Goal: Task Accomplishment & Management: Manage account settings

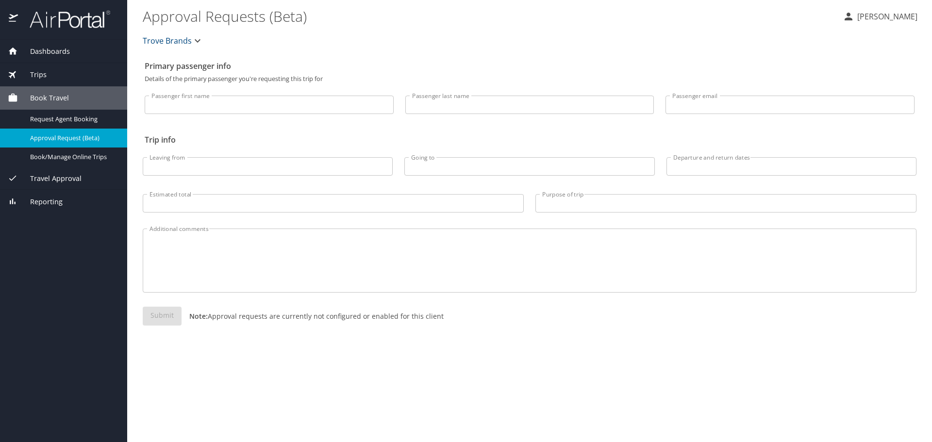
click at [63, 52] on span "Dashboards" at bounding box center [44, 51] width 52 height 11
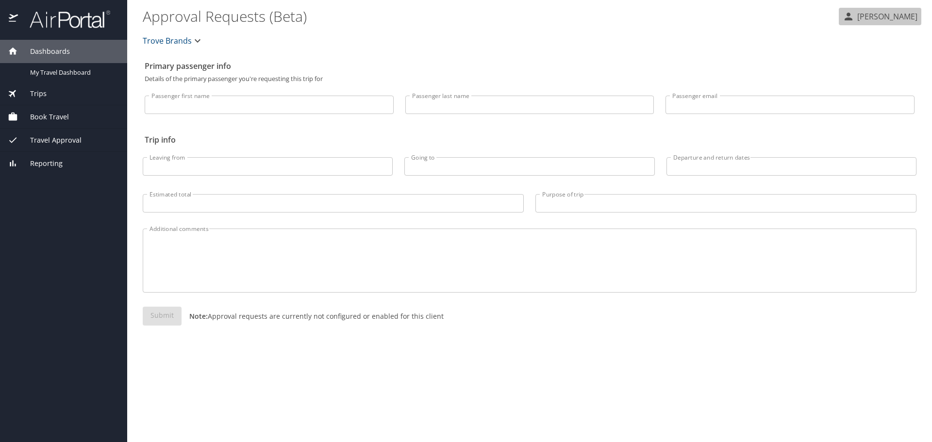
click at [873, 18] on p "[PERSON_NAME]" at bounding box center [886, 17] width 63 height 12
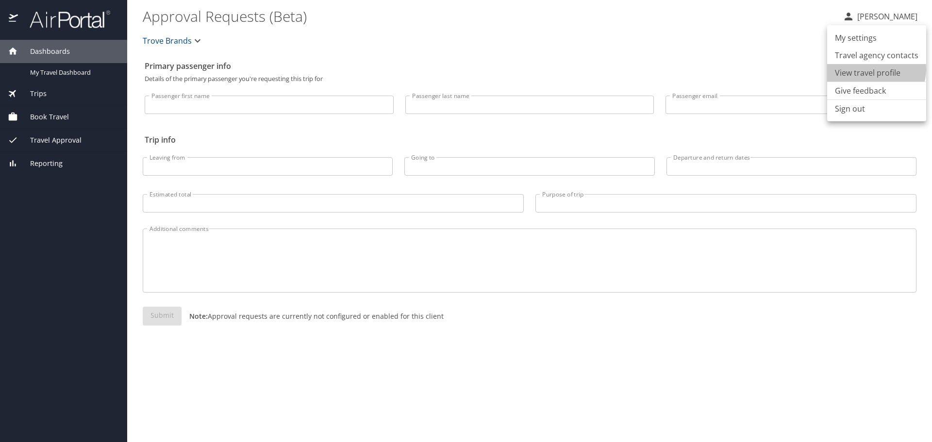
click at [876, 69] on li "View travel profile" at bounding box center [876, 72] width 99 height 17
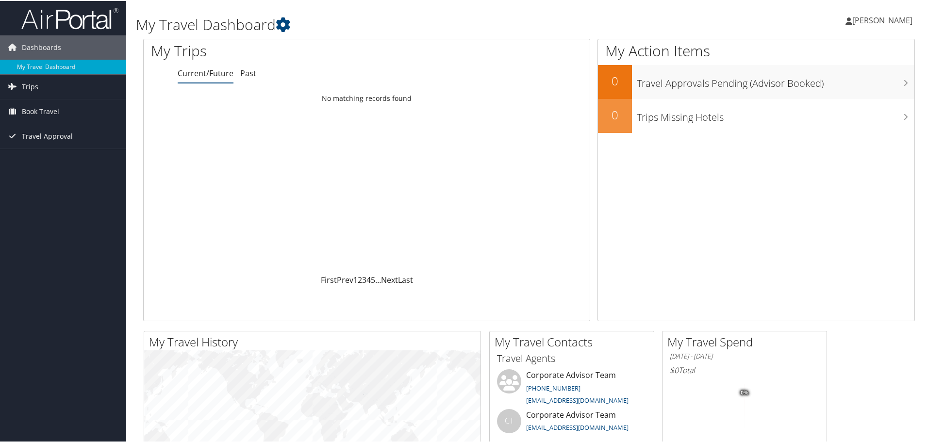
click at [868, 17] on span "[PERSON_NAME]" at bounding box center [883, 19] width 60 height 11
click at [861, 87] on link "View Travel Profile" at bounding box center [857, 86] width 108 height 17
click at [43, 109] on span "Book Travel" at bounding box center [40, 111] width 37 height 24
click at [860, 19] on span "[PERSON_NAME]" at bounding box center [883, 19] width 60 height 11
click at [843, 84] on link "View Travel Profile" at bounding box center [857, 86] width 108 height 17
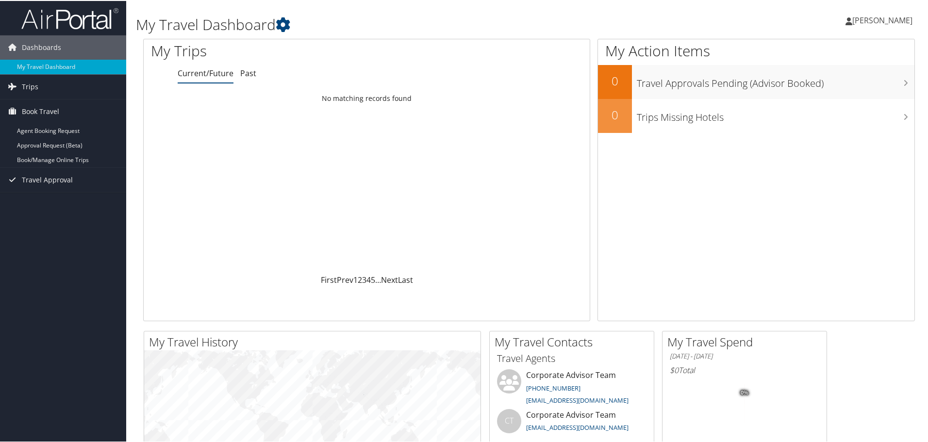
click at [862, 16] on span "[PERSON_NAME]" at bounding box center [883, 19] width 60 height 11
click at [820, 53] on link "My Settings" at bounding box center [857, 53] width 108 height 17
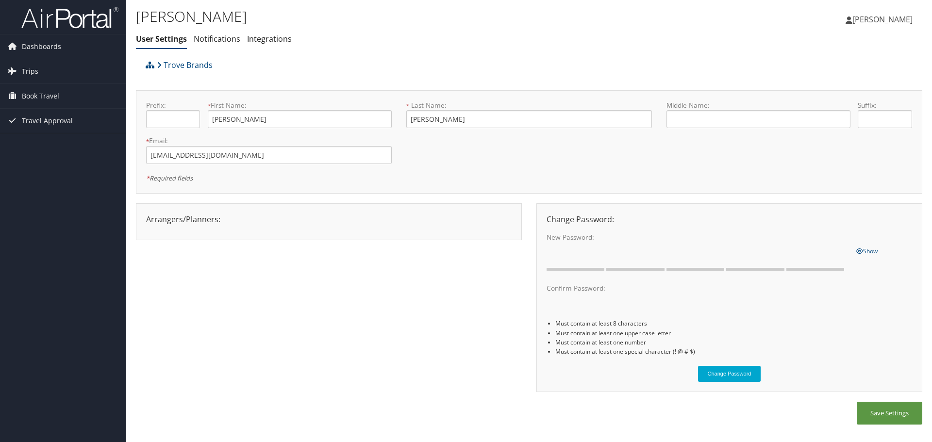
click at [326, 221] on div "Arrangers/Planners: Edit Arrangers & Planners [PERSON_NAME] Save Changes Cancel…" at bounding box center [329, 220] width 380 height 12
click at [219, 38] on link "Notifications" at bounding box center [217, 39] width 47 height 11
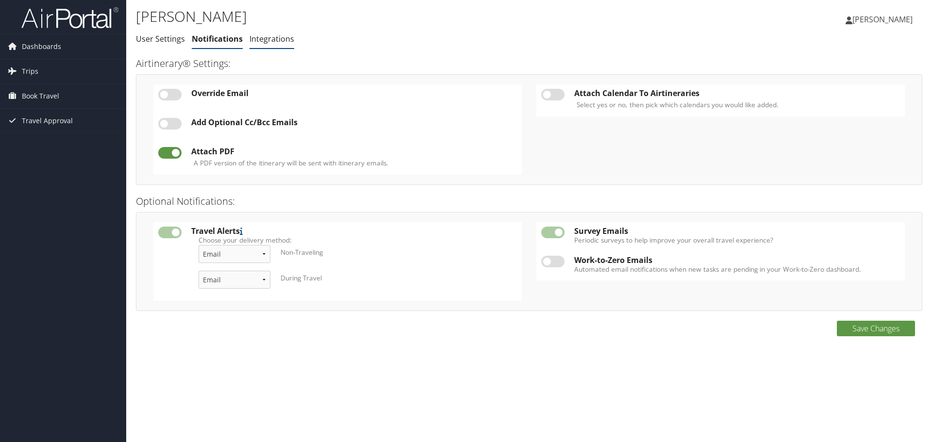
click at [274, 44] on link "Integrations" at bounding box center [272, 39] width 45 height 11
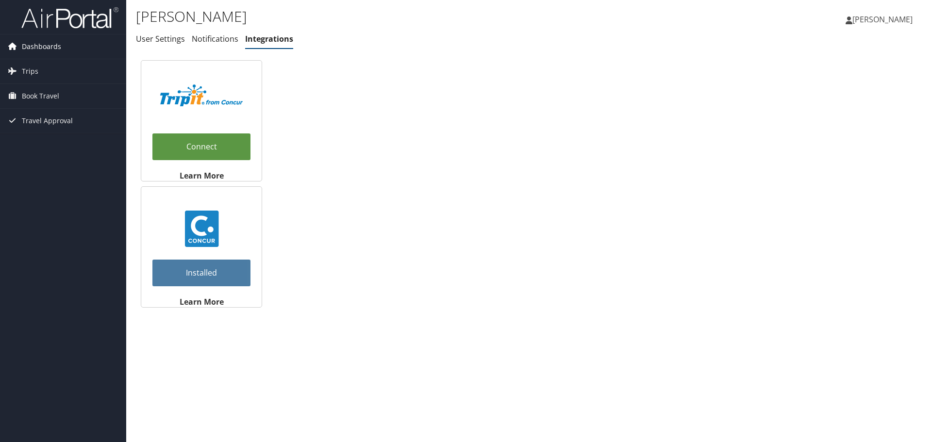
click at [36, 44] on span "Dashboards" at bounding box center [41, 46] width 39 height 24
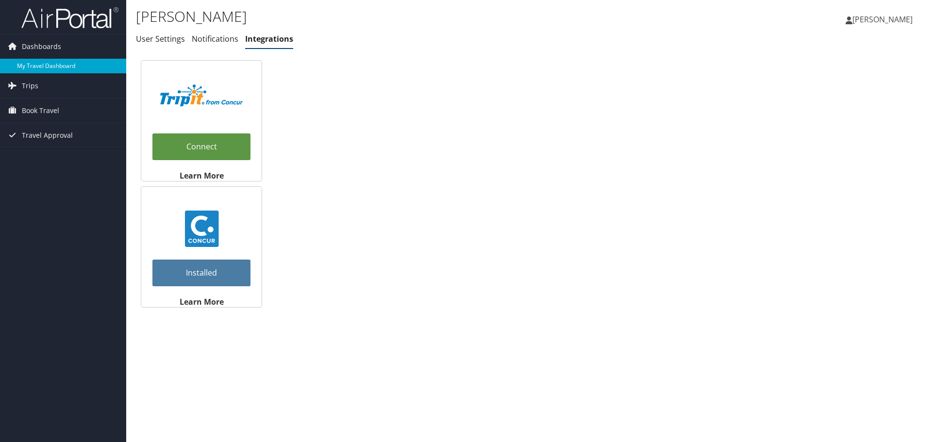
click at [46, 66] on link "My Travel Dashboard" at bounding box center [63, 66] width 126 height 15
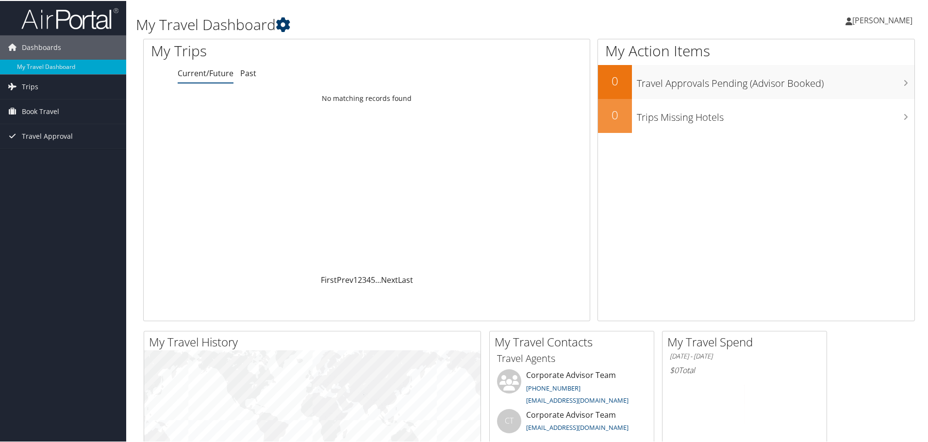
click at [286, 21] on icon at bounding box center [283, 24] width 15 height 15
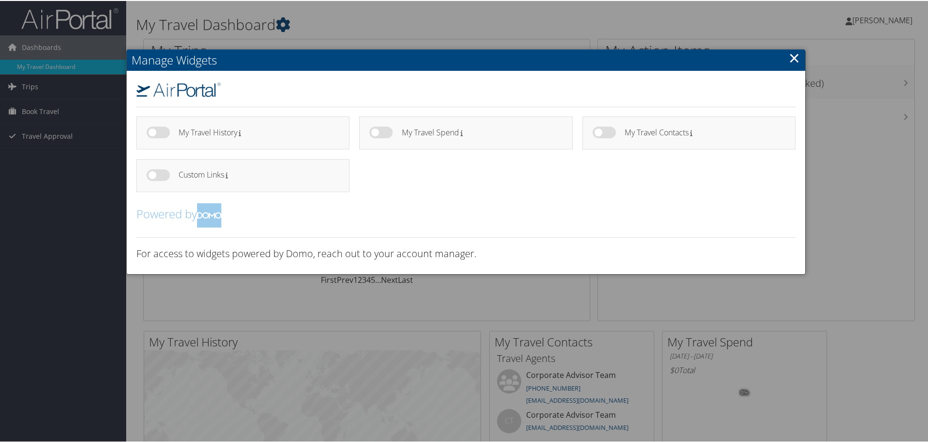
click at [286, 21] on div at bounding box center [466, 221] width 932 height 442
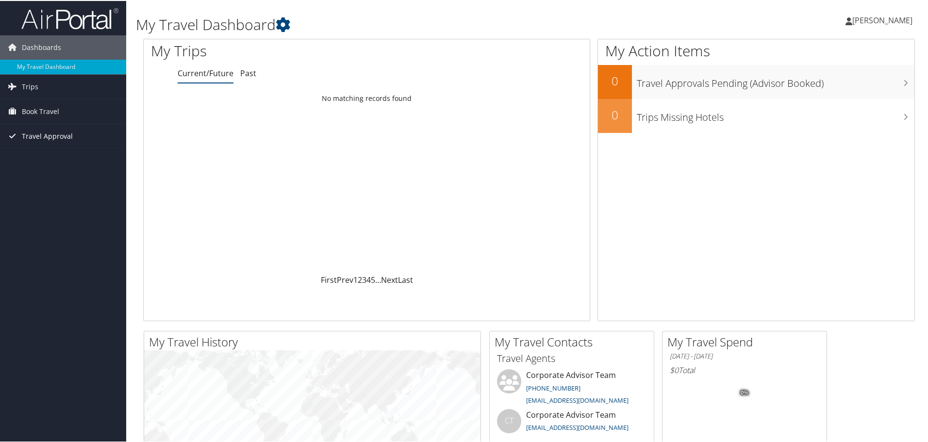
click at [53, 135] on span "Travel Approval" at bounding box center [47, 135] width 51 height 24
click at [53, 115] on span "Book Travel" at bounding box center [40, 111] width 37 height 24
click at [33, 94] on span "Trips" at bounding box center [30, 86] width 17 height 24
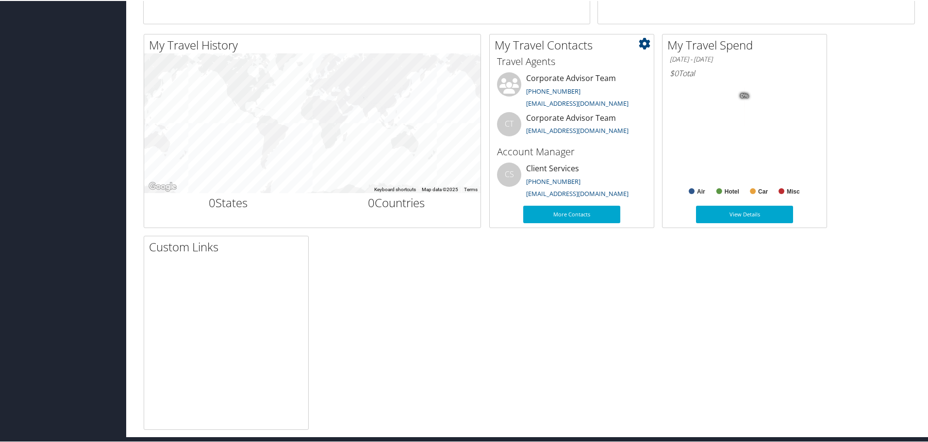
scroll to position [301, 0]
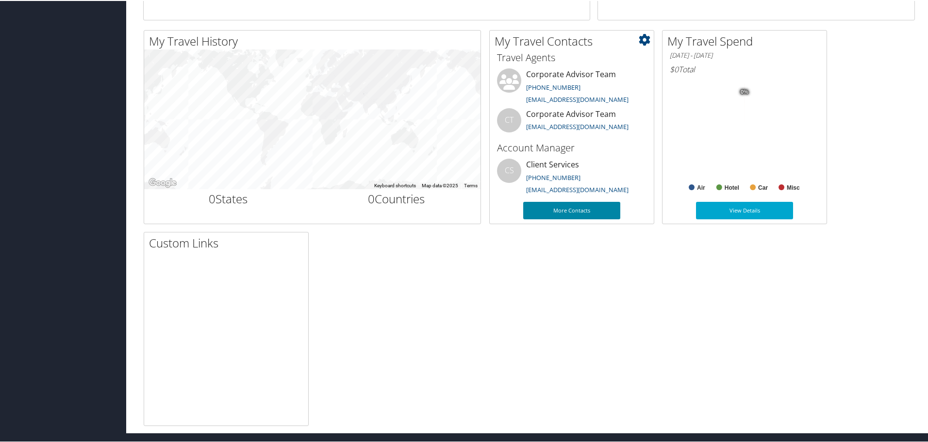
click at [573, 208] on link "More Contacts" at bounding box center [571, 209] width 97 height 17
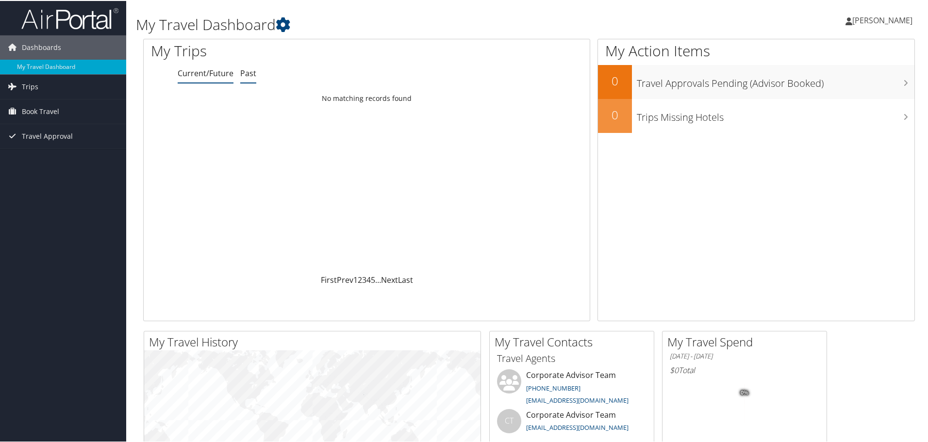
click at [248, 74] on link "Past" at bounding box center [248, 72] width 16 height 11
click at [872, 24] on span "[PERSON_NAME]" at bounding box center [883, 19] width 60 height 11
click at [835, 55] on link "My Settings" at bounding box center [857, 53] width 108 height 17
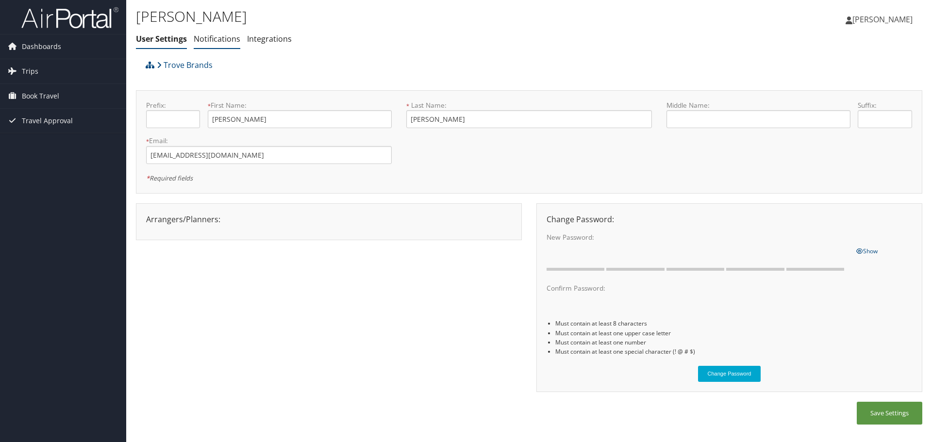
click at [217, 36] on link "Notifications" at bounding box center [217, 39] width 47 height 11
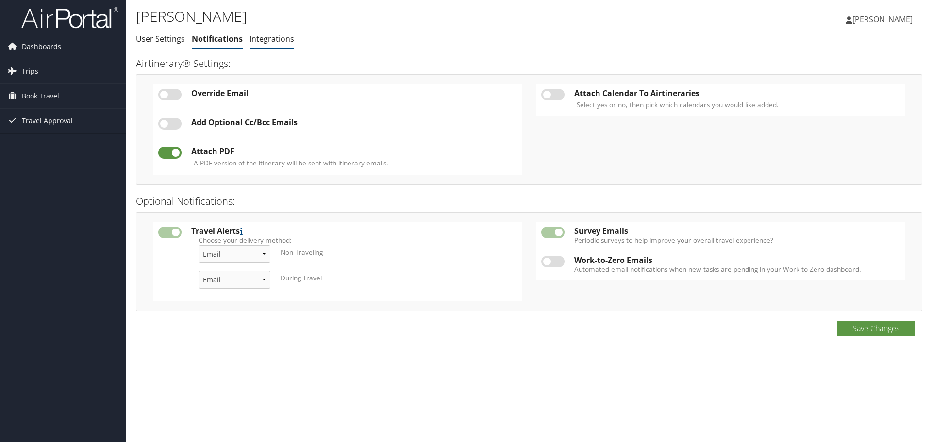
click at [264, 44] on link "Integrations" at bounding box center [272, 39] width 45 height 11
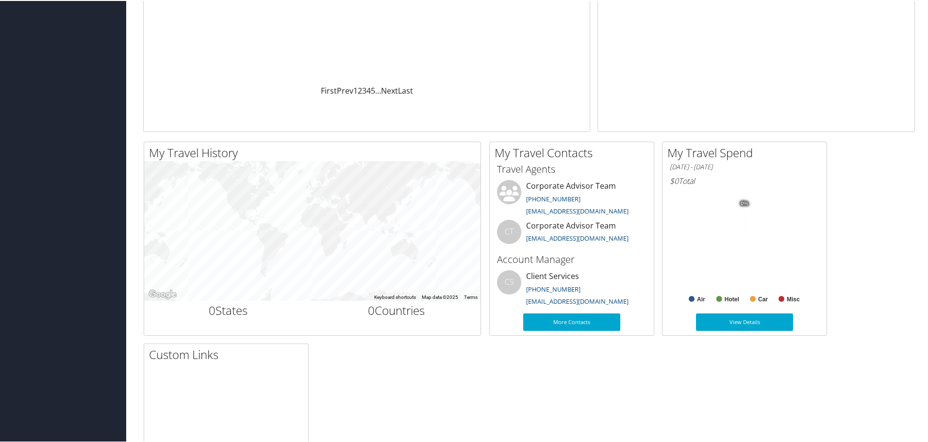
scroll to position [301, 0]
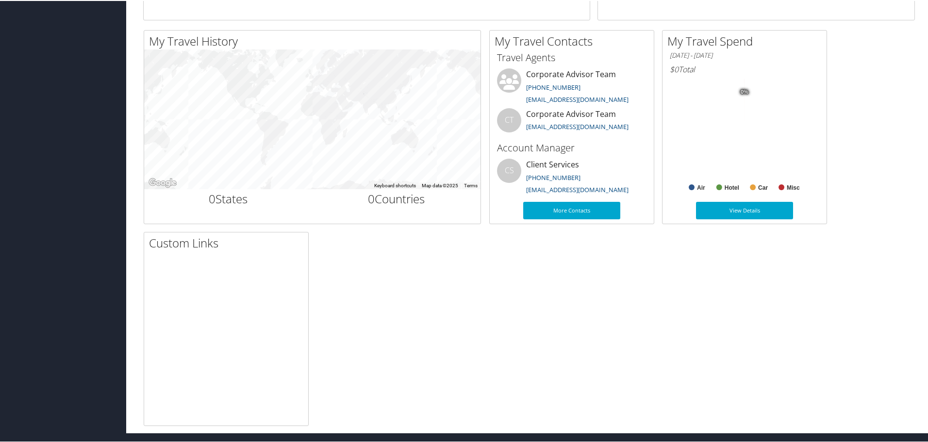
click at [746, 92] on tspan "0%" at bounding box center [745, 91] width 8 height 6
click at [740, 206] on link "View Details" at bounding box center [744, 209] width 97 height 17
